Goal: Information Seeking & Learning: Learn about a topic

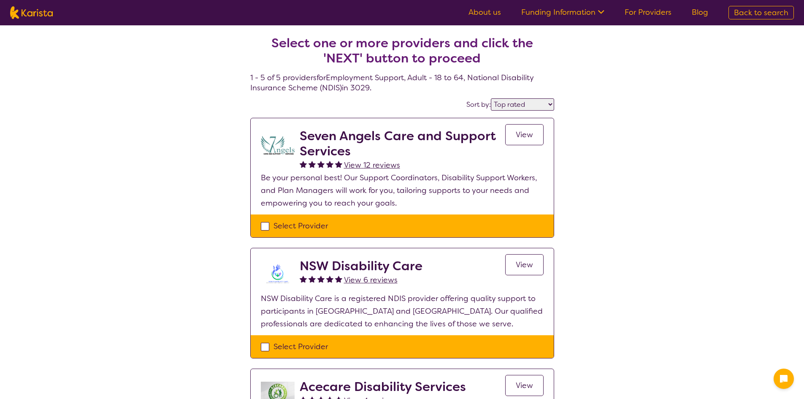
select select "by_score"
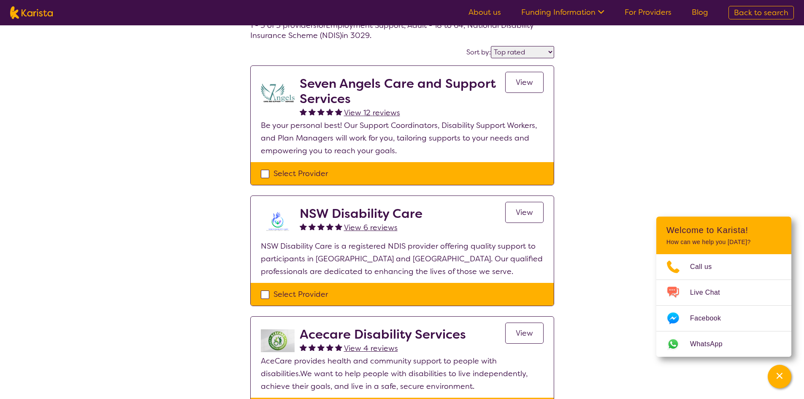
scroll to position [42, 0]
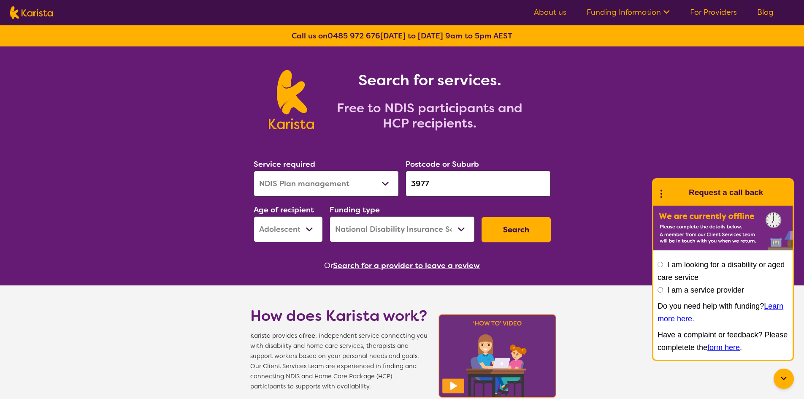
select select "NDIS Plan management"
select select "AS"
select select "NDIS"
click at [445, 184] on input "3977" at bounding box center [478, 184] width 145 height 26
drag, startPoint x: 412, startPoint y: 187, endPoint x: 326, endPoint y: 185, distance: 86.6
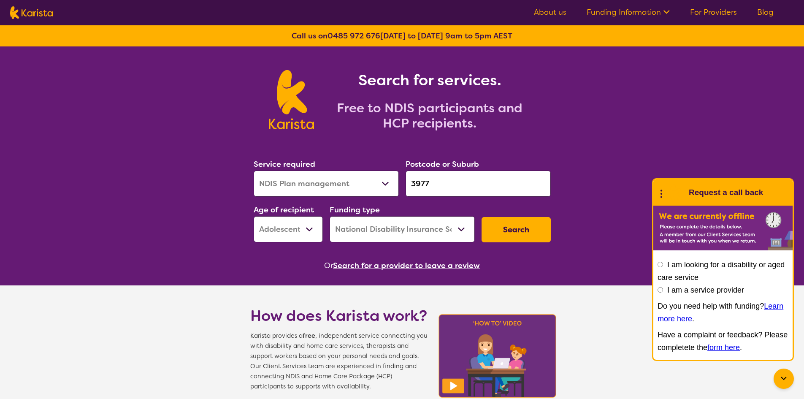
click at [326, 185] on div "Service required Allied Health Assistant Assessment ([MEDICAL_DATA] or [MEDICAL…" at bounding box center [402, 200] width 304 height 91
paste input "3029"
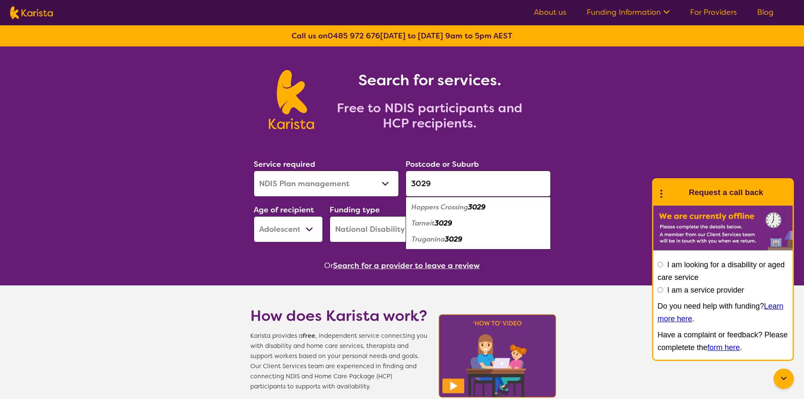
type input "3029"
click at [336, 180] on select "Allied Health Assistant Assessment ([MEDICAL_DATA] or [MEDICAL_DATA]) Behaviour…" at bounding box center [326, 184] width 145 height 26
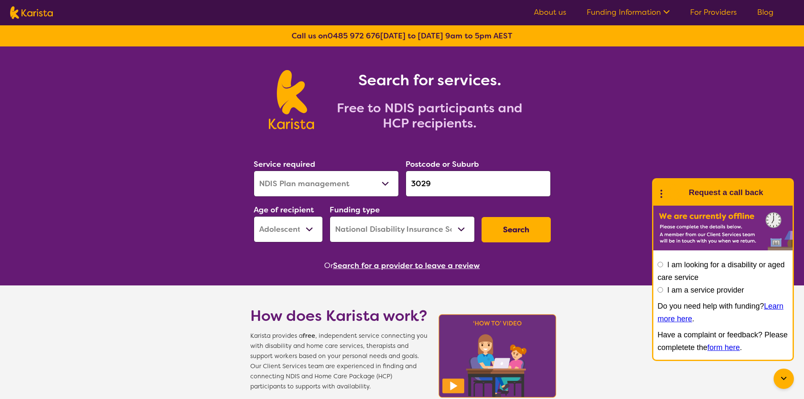
select select "Employment Support"
click at [254, 171] on select "Allied Health Assistant Assessment ([MEDICAL_DATA] or [MEDICAL_DATA]) Behaviour…" at bounding box center [326, 184] width 145 height 26
click at [291, 232] on select "Early Childhood - 0 to 9 Child - 10 to 11 Adolescent - 12 to 17 Adult - 18 to 6…" at bounding box center [288, 229] width 69 height 26
select select "AD"
click at [254, 216] on select "Early Childhood - 0 to 9 Child - 10 to 11 Adolescent - 12 to 17 Adult - 18 to 6…" at bounding box center [288, 229] width 69 height 26
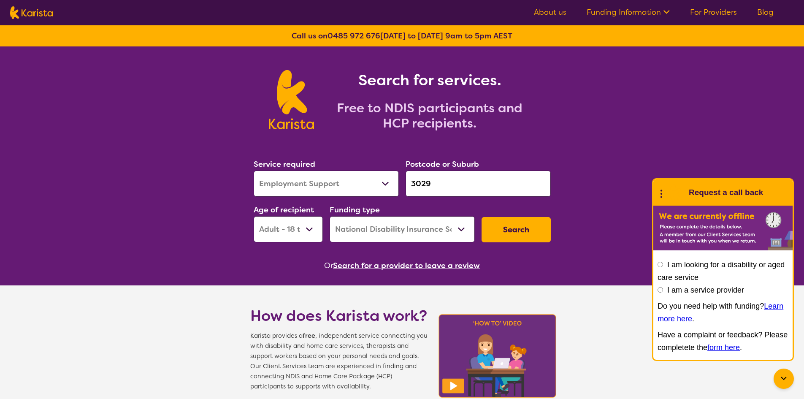
click at [524, 230] on button "Search" at bounding box center [516, 229] width 69 height 25
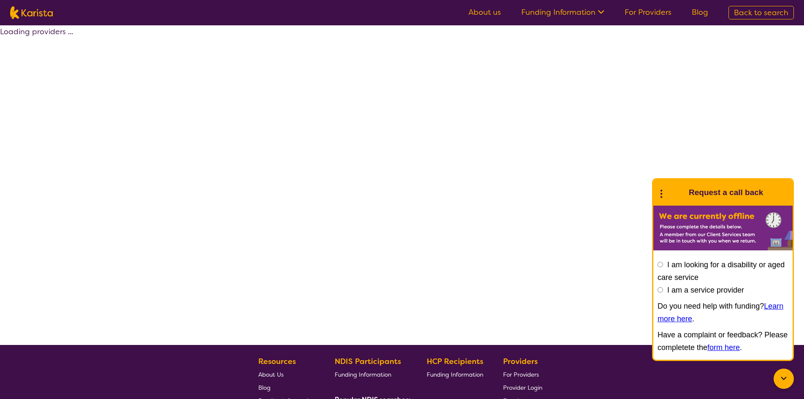
select select "by_score"
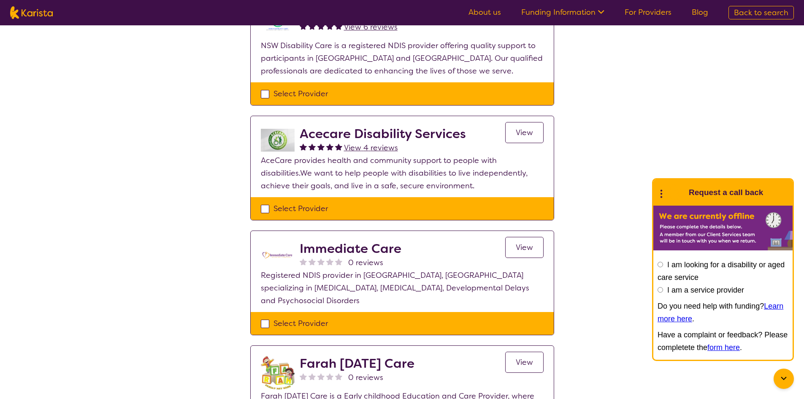
scroll to position [127, 0]
